Goal: Task Accomplishment & Management: Complete application form

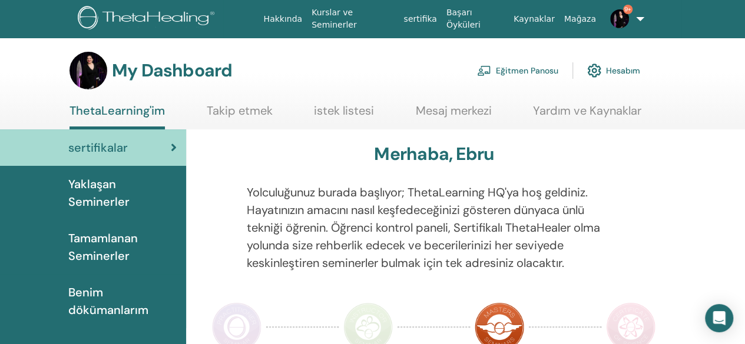
click at [532, 74] on link "Eğitmen Panosu" at bounding box center [517, 71] width 81 height 26
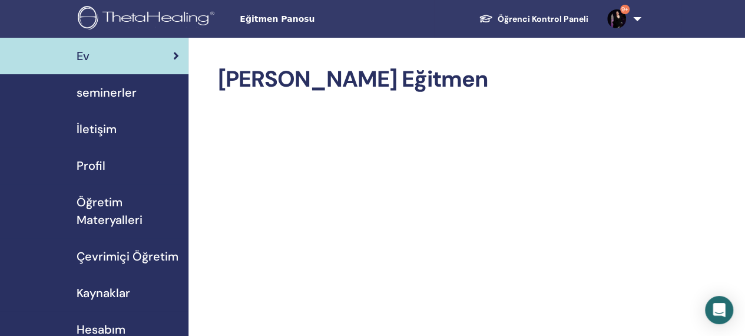
click at [108, 94] on span "seminerler" at bounding box center [107, 93] width 60 height 18
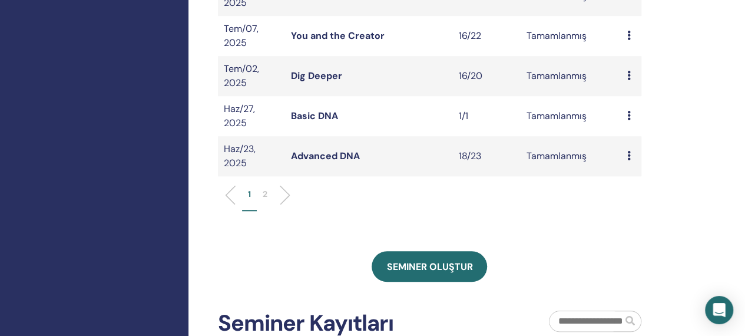
scroll to position [453, 0]
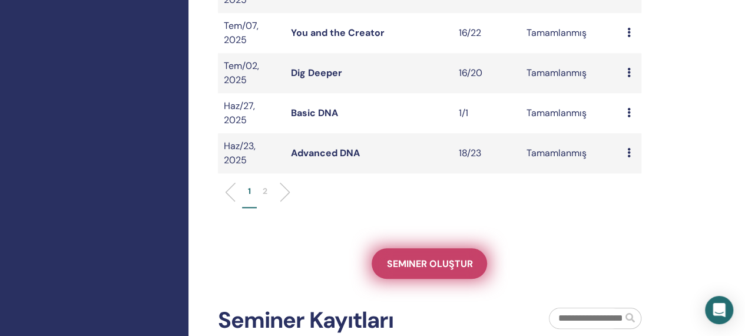
click at [451, 250] on link "Seminer oluştur" at bounding box center [428, 263] width 115 height 31
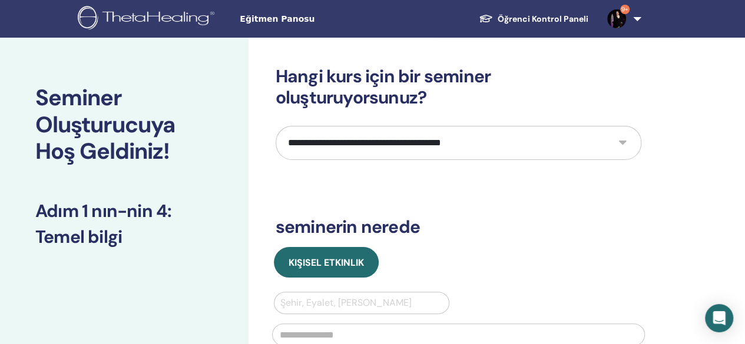
click at [625, 145] on select "**********" at bounding box center [458, 143] width 366 height 34
select select "*"
click at [275, 126] on select "**********" at bounding box center [458, 143] width 366 height 34
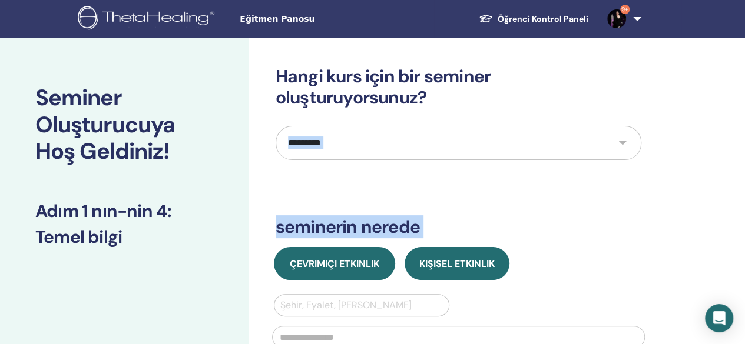
drag, startPoint x: 723, startPoint y: 103, endPoint x: 371, endPoint y: 264, distance: 387.5
click at [371, 264] on span "Çevrimiçi Etkinlik" at bounding box center [334, 264] width 89 height 12
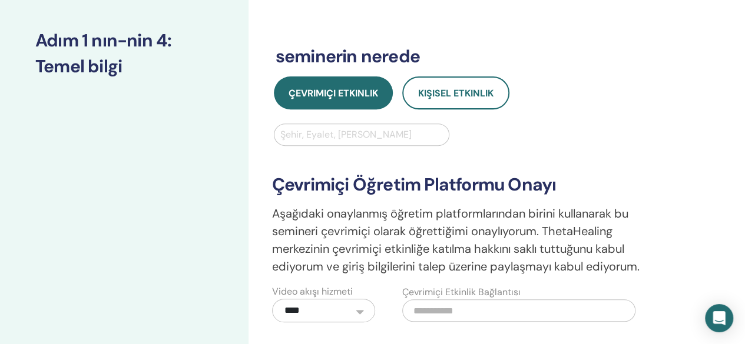
scroll to position [172, 0]
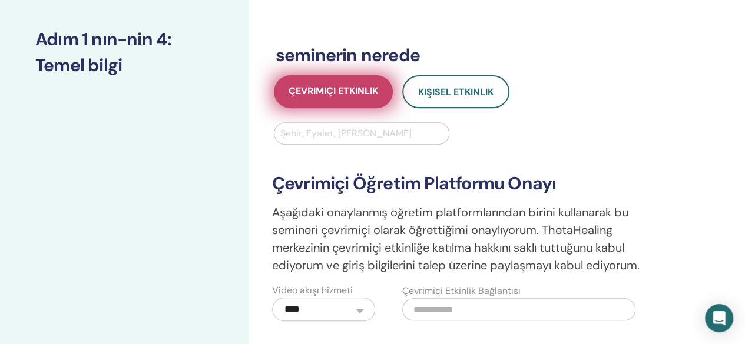
click at [338, 100] on button "Çevrimiçi Etkinlik" at bounding box center [333, 91] width 119 height 33
click at [361, 88] on span "Çevrimiçi Etkinlik" at bounding box center [332, 92] width 89 height 15
click at [312, 89] on span "Çevrimiçi Etkinlik" at bounding box center [332, 92] width 89 height 15
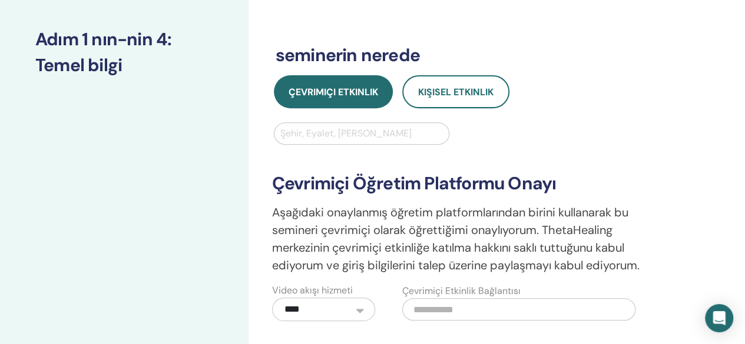
click at [431, 314] on input "text" at bounding box center [518, 309] width 233 height 22
paste input "**********"
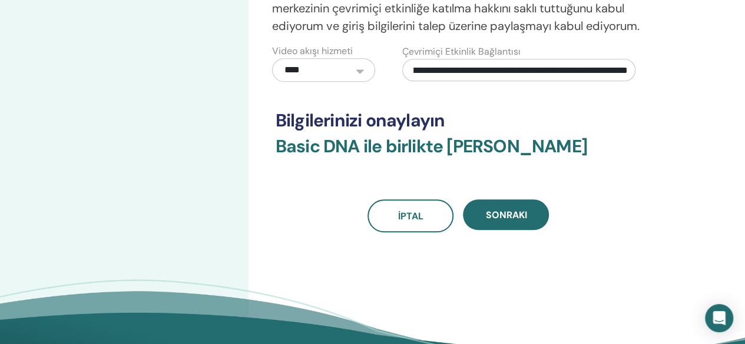
scroll to position [417, 0]
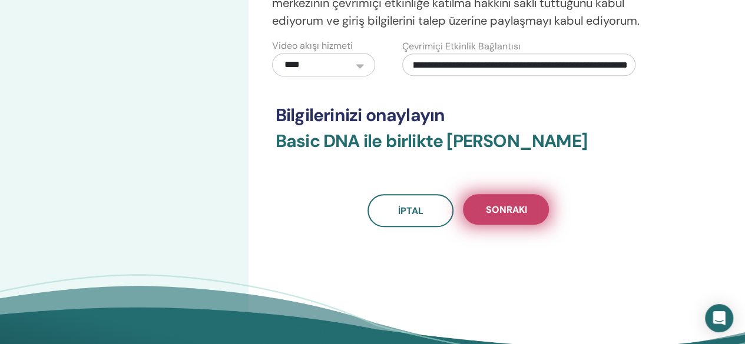
type input "**********"
click at [525, 211] on span "Sonraki" at bounding box center [505, 210] width 41 height 12
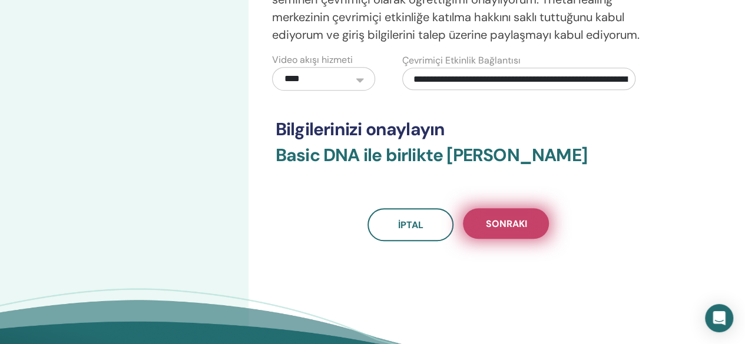
click at [499, 223] on span "Sonraki" at bounding box center [505, 224] width 41 height 12
click at [522, 214] on button "Sonraki" at bounding box center [506, 223] width 86 height 31
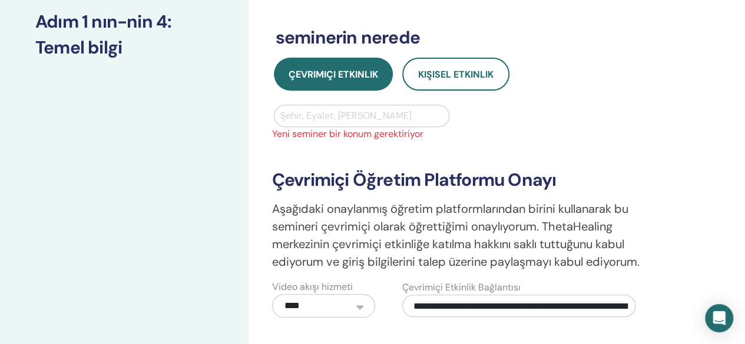
scroll to position [215, 0]
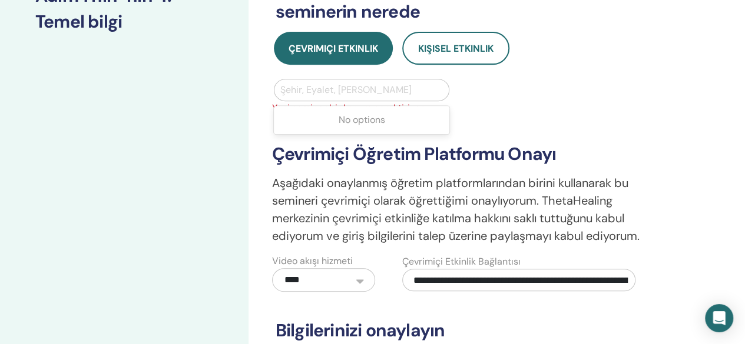
click at [400, 89] on div at bounding box center [361, 90] width 163 height 16
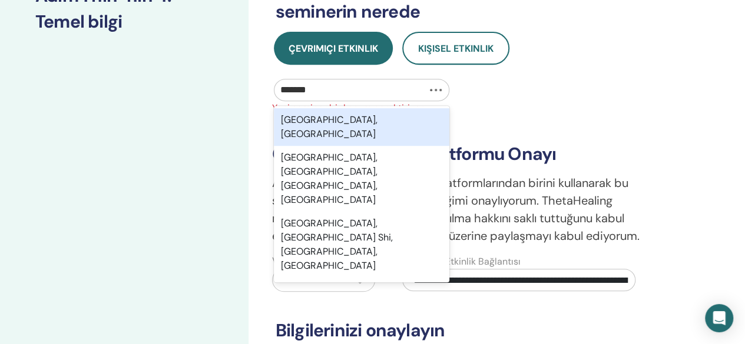
type input "********"
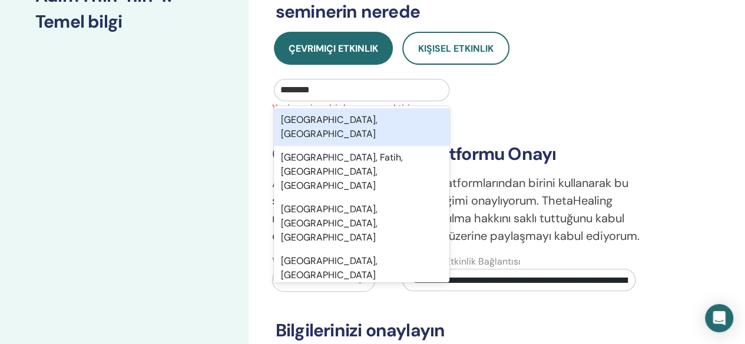
click at [317, 124] on div "[GEOGRAPHIC_DATA], [GEOGRAPHIC_DATA]" at bounding box center [362, 127] width 176 height 38
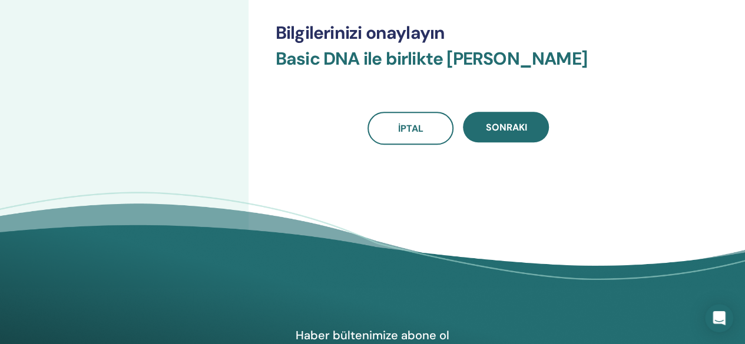
scroll to position [528, 0]
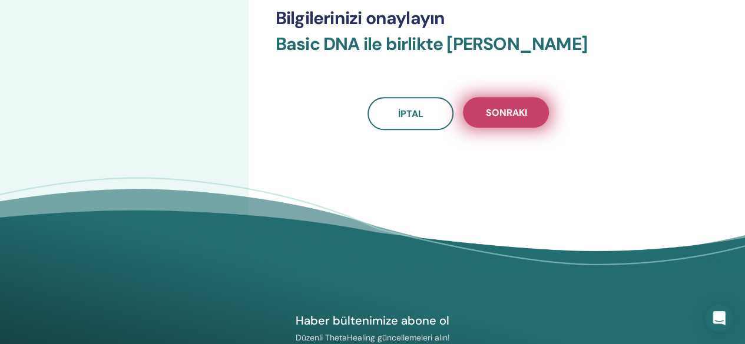
click at [520, 117] on span "Sonraki" at bounding box center [505, 113] width 41 height 12
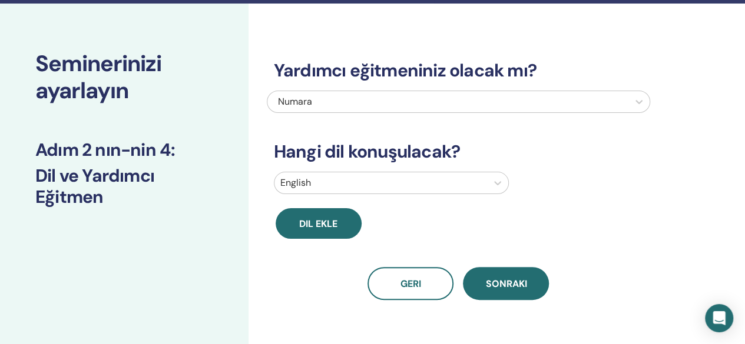
scroll to position [41, 0]
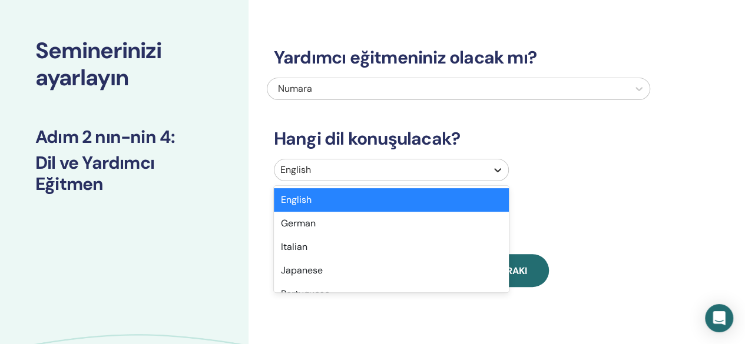
click at [492, 181] on div "option English selected, 1 of 47. 47 results available. Use Up and Down to choo…" at bounding box center [391, 170] width 235 height 22
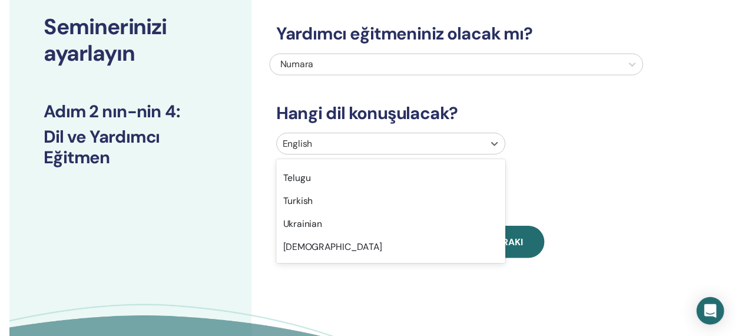
scroll to position [971, 0]
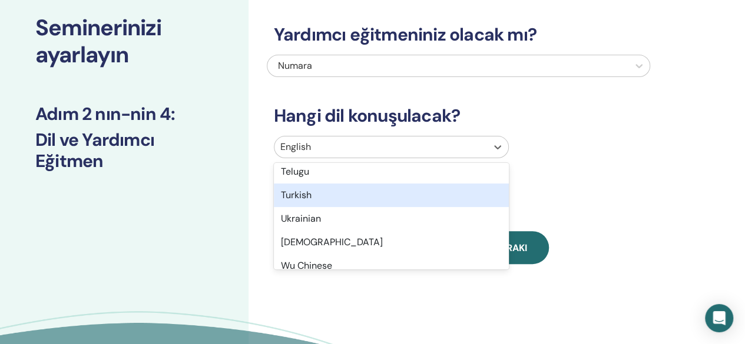
click at [438, 198] on div "Turkish" at bounding box center [391, 196] width 235 height 24
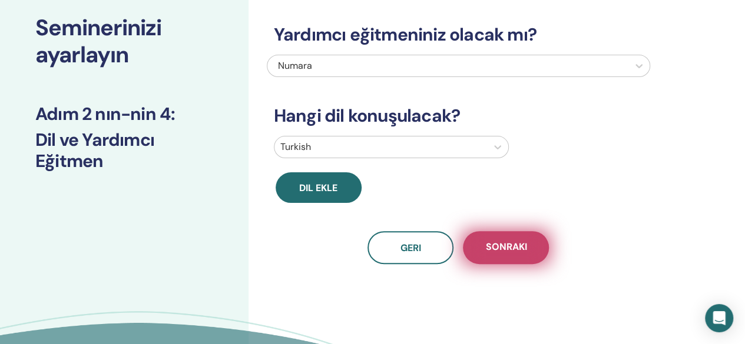
click at [518, 251] on span "Sonraki" at bounding box center [505, 248] width 41 height 15
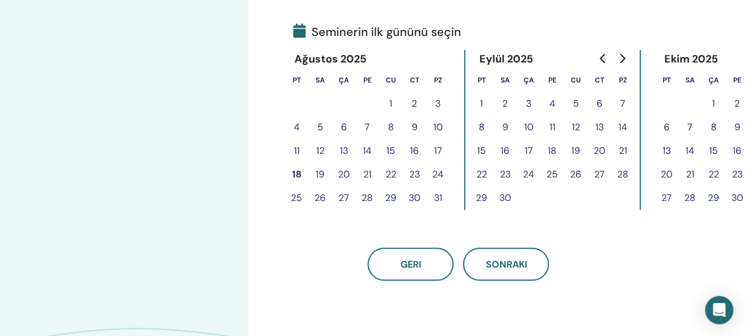
scroll to position [281, 0]
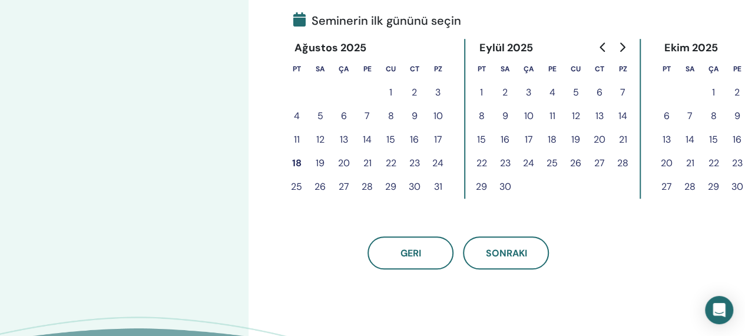
click at [293, 161] on button "18" at bounding box center [297, 163] width 24 height 24
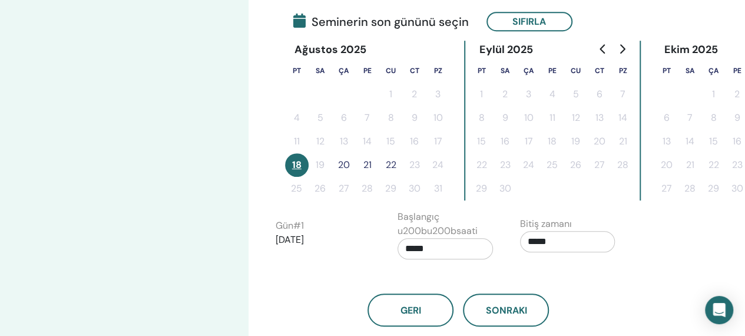
click at [368, 165] on button "21" at bounding box center [368, 165] width 24 height 24
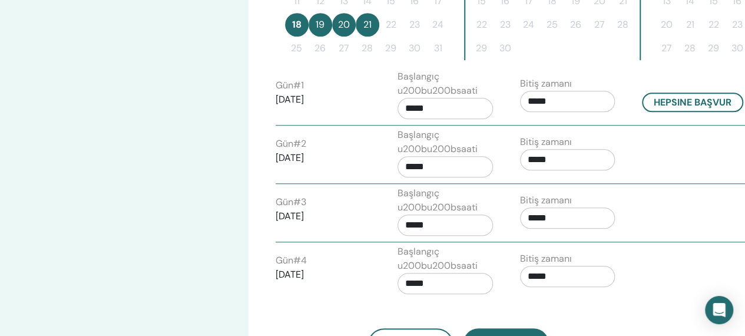
scroll to position [446, 0]
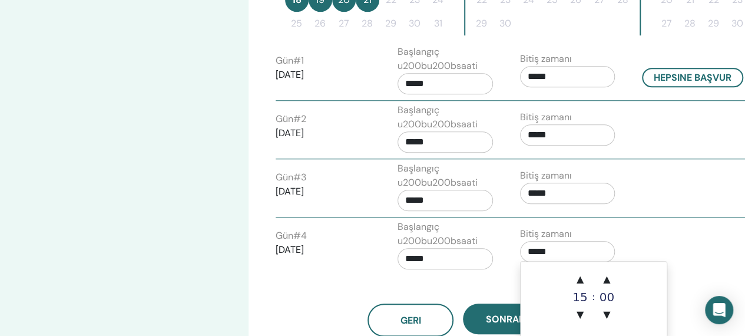
click at [539, 249] on input "*****" at bounding box center [567, 251] width 95 height 21
click at [582, 276] on span "▲" at bounding box center [580, 279] width 24 height 24
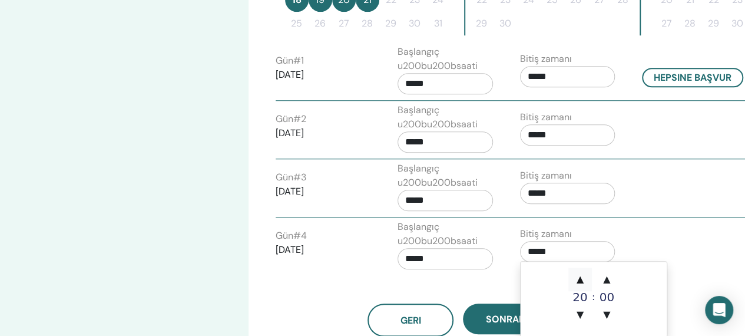
click at [582, 276] on span "▲" at bounding box center [580, 279] width 24 height 24
type input "*****"
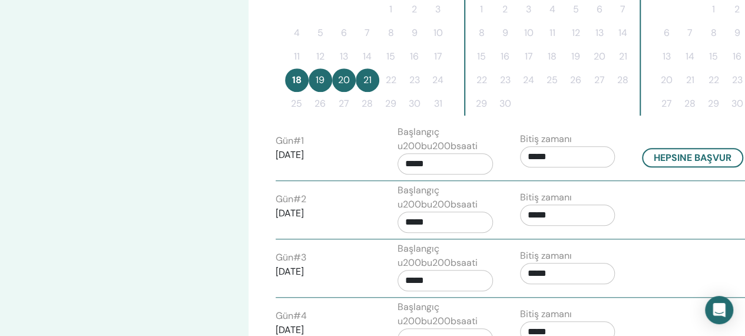
scroll to position [365, 0]
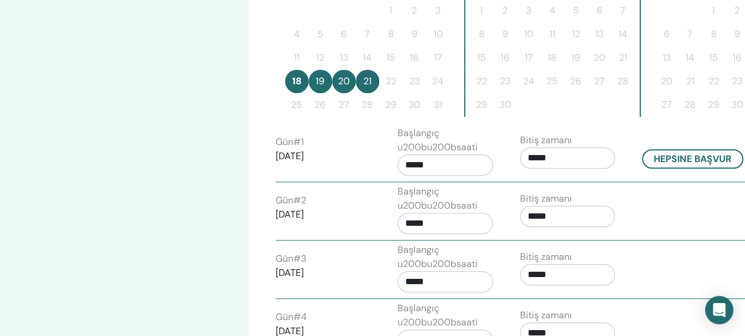
click at [347, 77] on button "20" at bounding box center [344, 81] width 24 height 24
click at [293, 89] on button "18" at bounding box center [297, 81] width 24 height 24
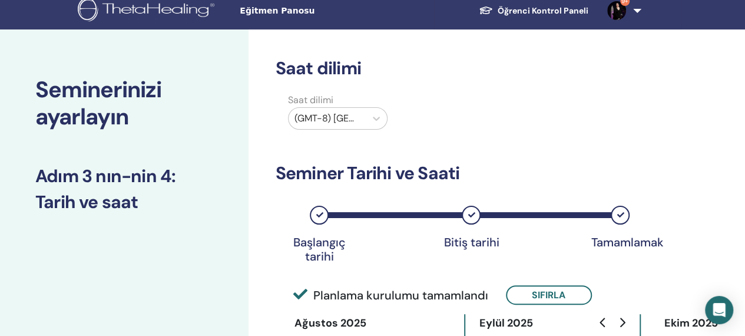
scroll to position [4, 0]
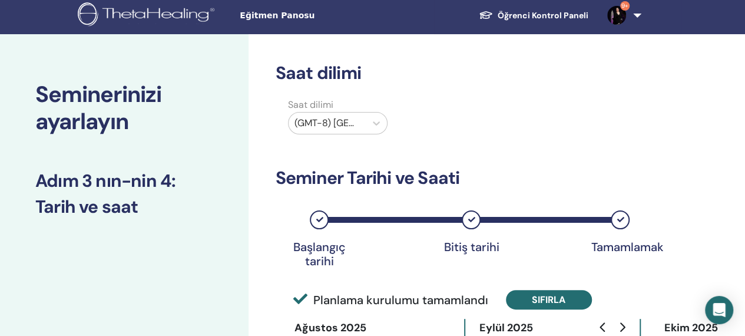
click at [553, 295] on button "Sıfırla" at bounding box center [549, 299] width 86 height 19
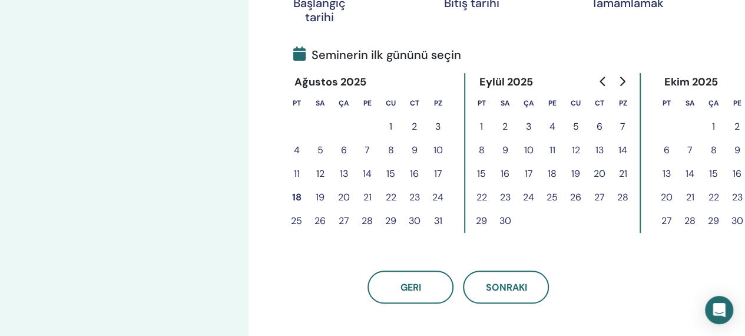
scroll to position [251, 0]
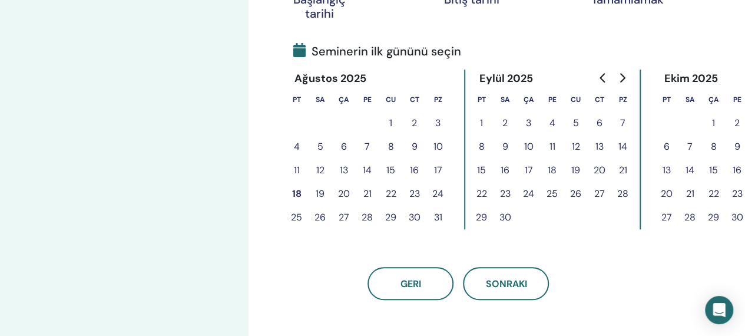
click at [298, 192] on button "18" at bounding box center [297, 194] width 24 height 24
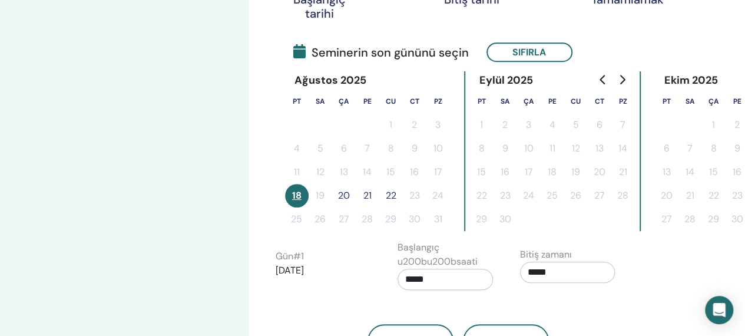
click at [346, 192] on button "20" at bounding box center [344, 196] width 24 height 24
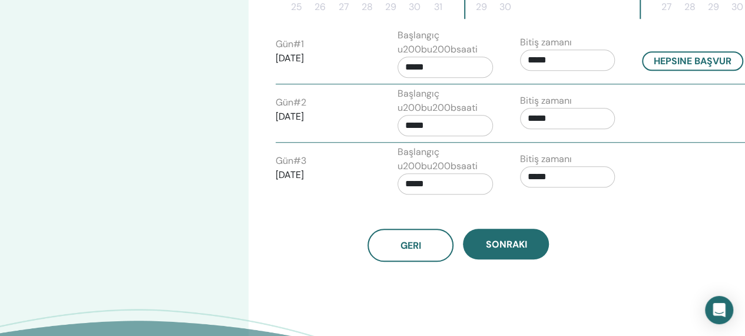
scroll to position [467, 0]
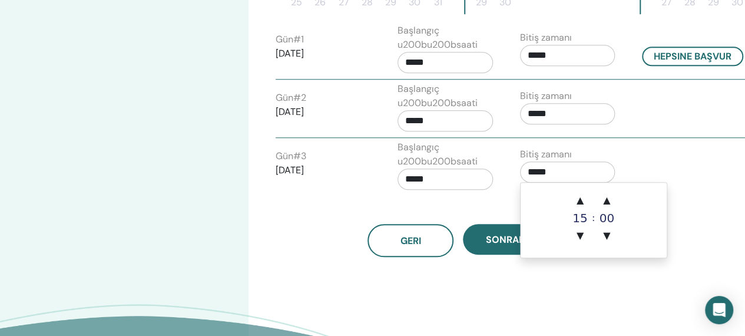
click at [538, 170] on input "*****" at bounding box center [567, 171] width 95 height 21
click at [576, 197] on span "▲" at bounding box center [580, 200] width 24 height 24
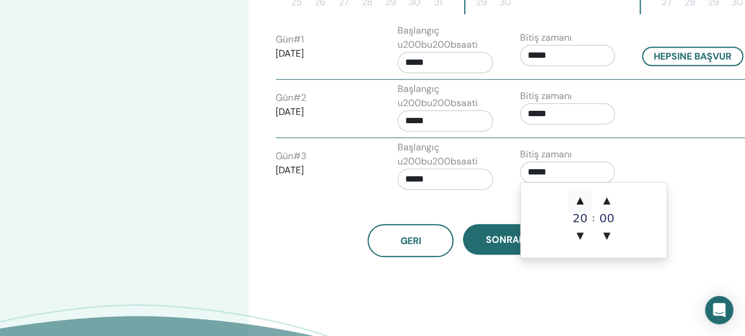
click at [576, 197] on span "▲" at bounding box center [580, 200] width 24 height 24
type input "*****"
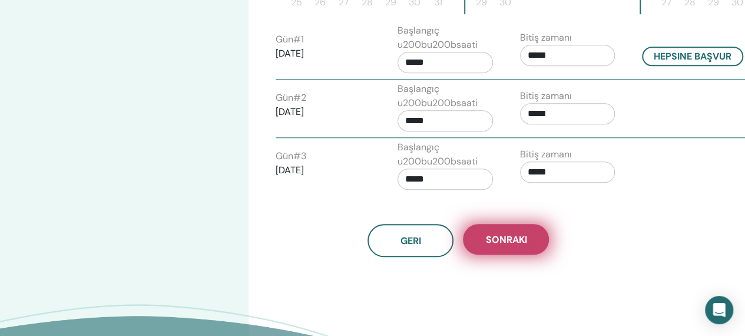
click at [488, 234] on span "Sonraki" at bounding box center [505, 239] width 41 height 12
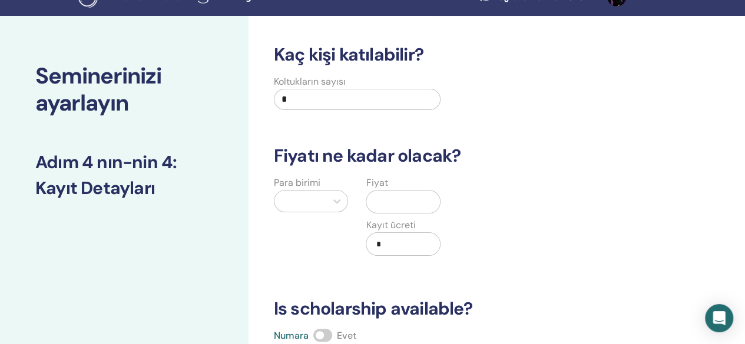
scroll to position [0, 0]
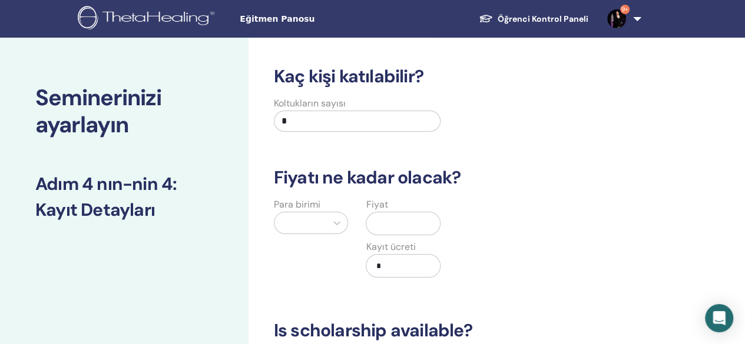
drag, startPoint x: 326, startPoint y: 131, endPoint x: 244, endPoint y: 138, distance: 81.6
type input "**"
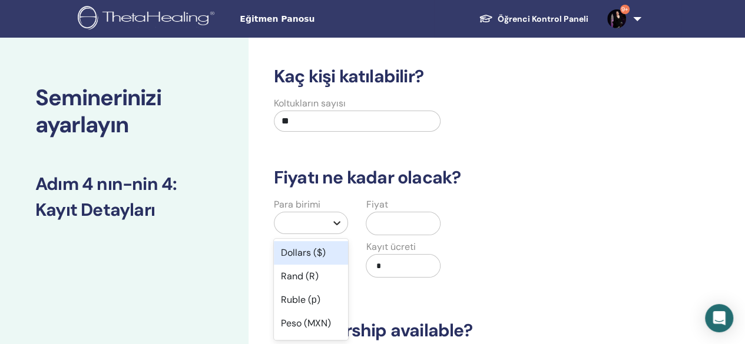
click at [331, 218] on icon at bounding box center [337, 223] width 12 height 12
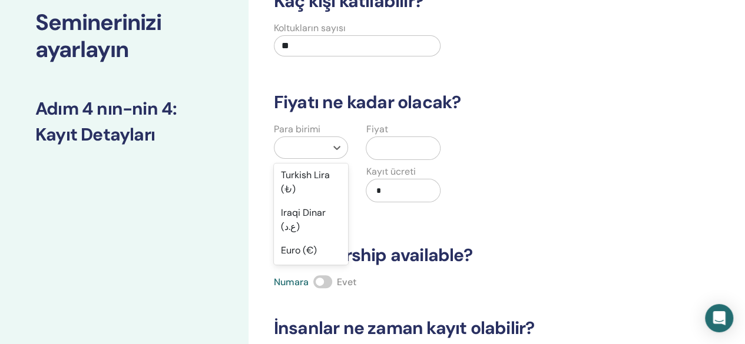
scroll to position [1104, 0]
click at [310, 155] on div "Türk Lirası (₺)" at bounding box center [311, 136] width 75 height 38
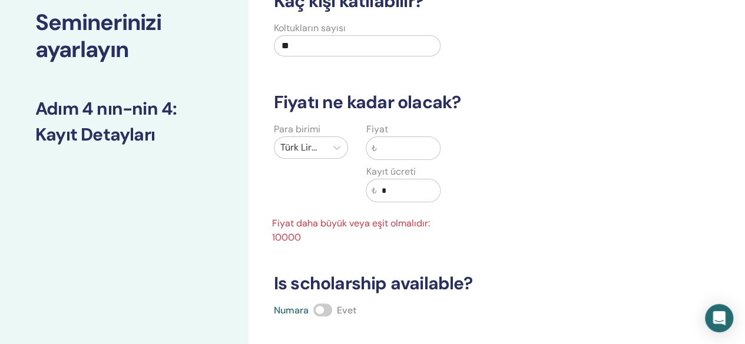
click at [398, 148] on input "text" at bounding box center [408, 148] width 64 height 22
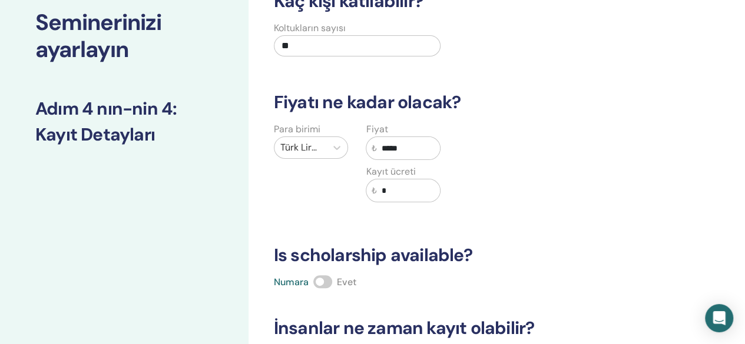
type input "*****"
click at [323, 277] on span at bounding box center [322, 281] width 19 height 13
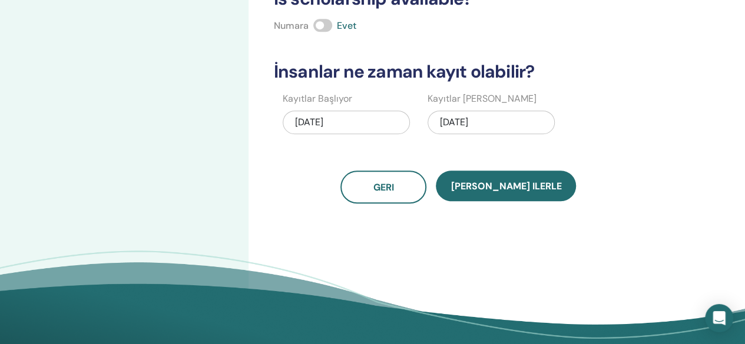
scroll to position [341, 0]
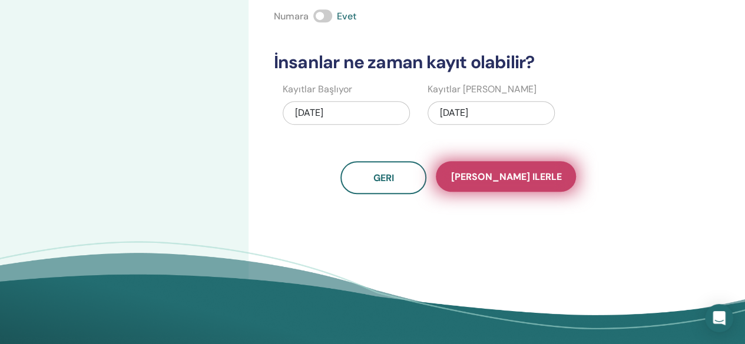
click at [517, 177] on span "[PERSON_NAME] ilerle" at bounding box center [505, 177] width 111 height 12
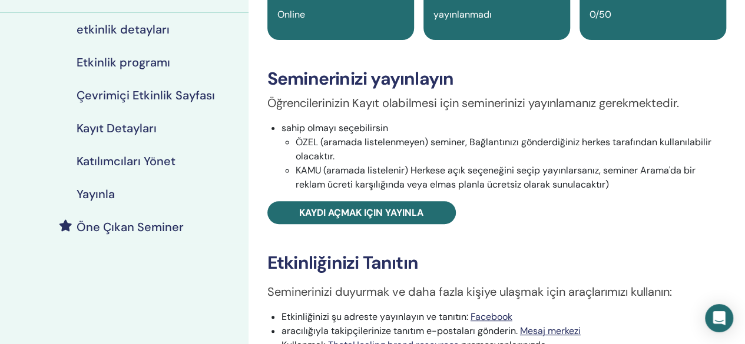
scroll to position [158, 0]
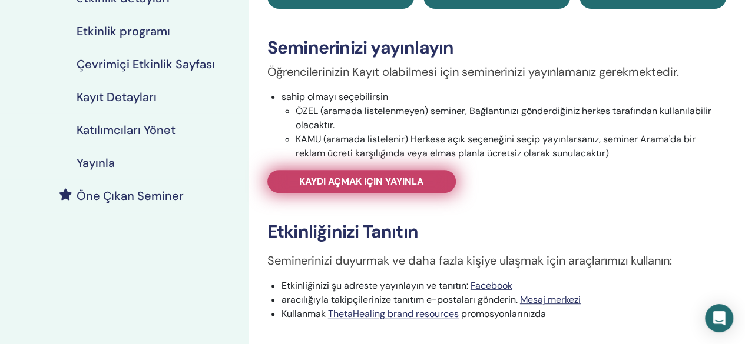
click at [391, 175] on span "Kaydı açmak için yayınla" at bounding box center [361, 181] width 124 height 12
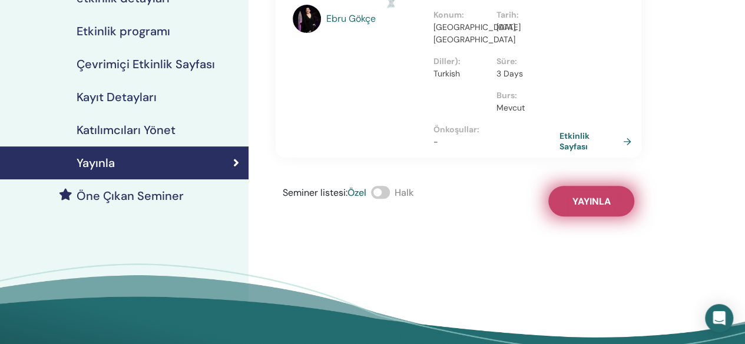
click at [584, 187] on button "Yayınla" at bounding box center [591, 201] width 86 height 31
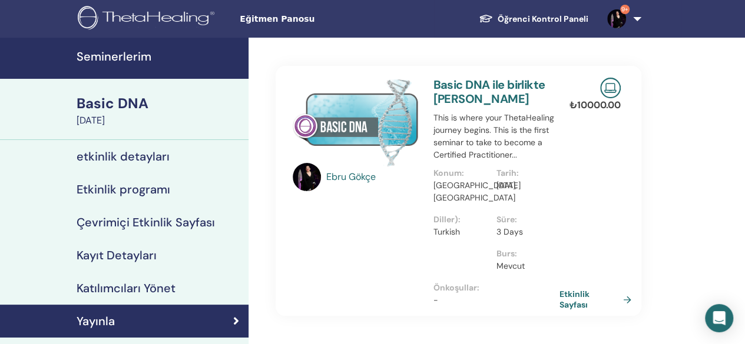
click at [95, 104] on div "Basic DNA" at bounding box center [159, 104] width 165 height 20
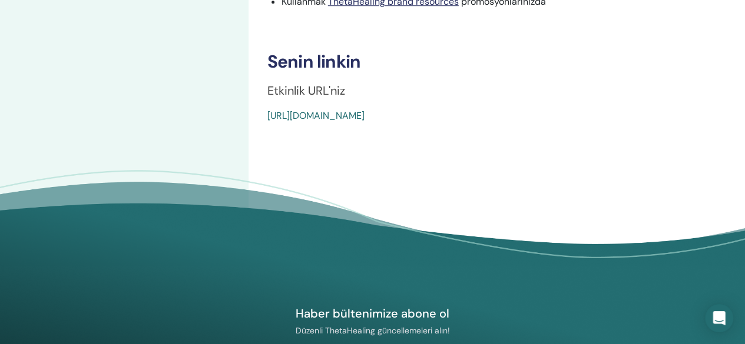
scroll to position [484, 0]
